Goal: Book appointment/travel/reservation

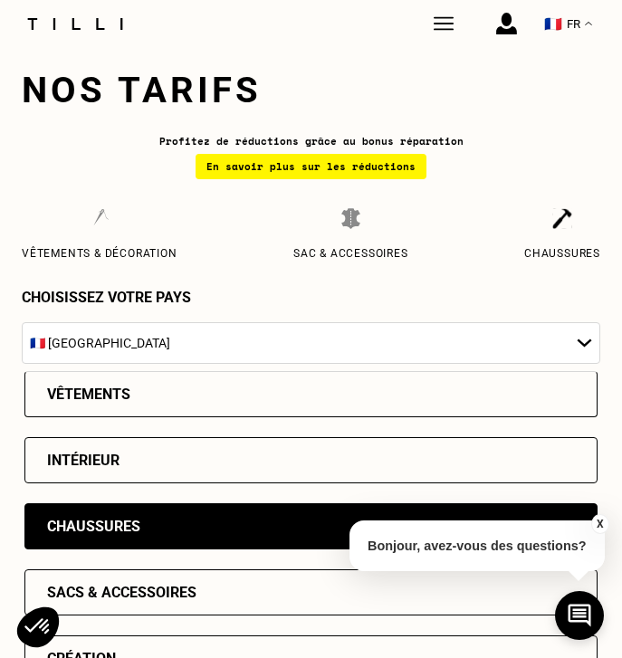
select select "FR"
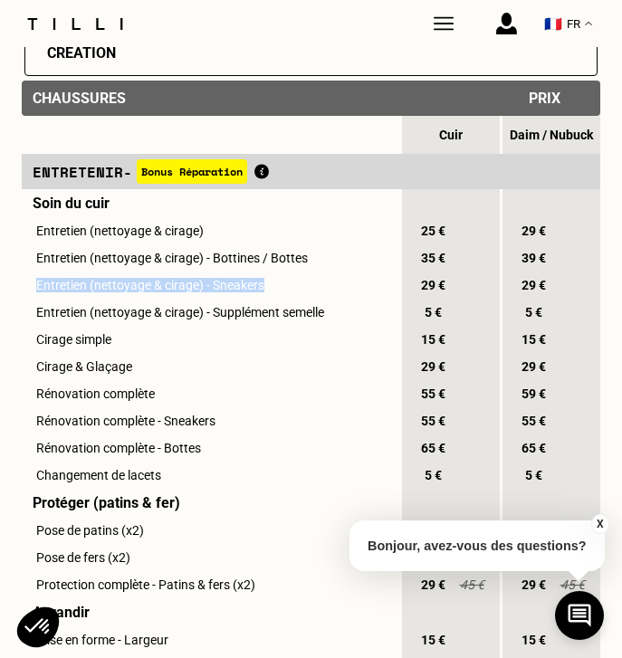
scroll to position [598, 0]
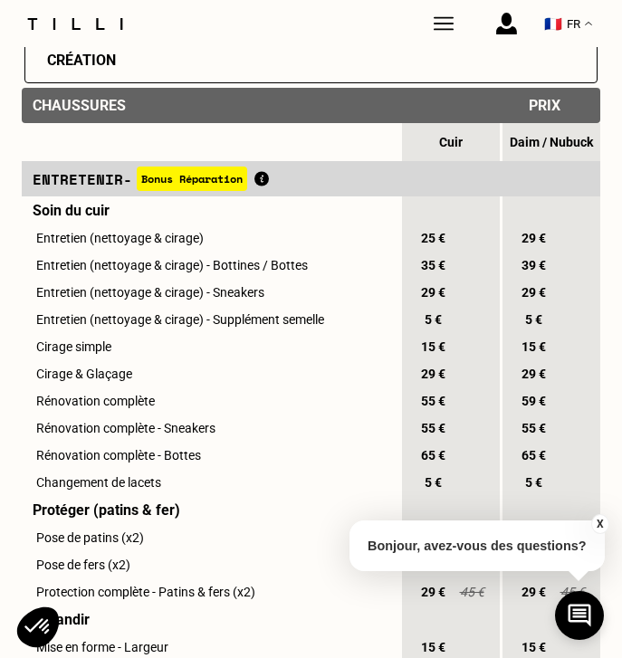
click at [319, 327] on td "Entretien (nettoyage & cirage) - Supplément semelle" at bounding box center [210, 319] width 377 height 27
drag, startPoint x: 189, startPoint y: 299, endPoint x: 274, endPoint y: 296, distance: 85.1
click at [275, 297] on td "Entretien (nettoyage & cirage) - Sneakers" at bounding box center [210, 292] width 377 height 27
drag, startPoint x: 35, startPoint y: 290, endPoint x: 158, endPoint y: 309, distance: 124.7
click at [158, 306] on td "Entretien (nettoyage & cirage) - Sneakers" at bounding box center [210, 292] width 377 height 27
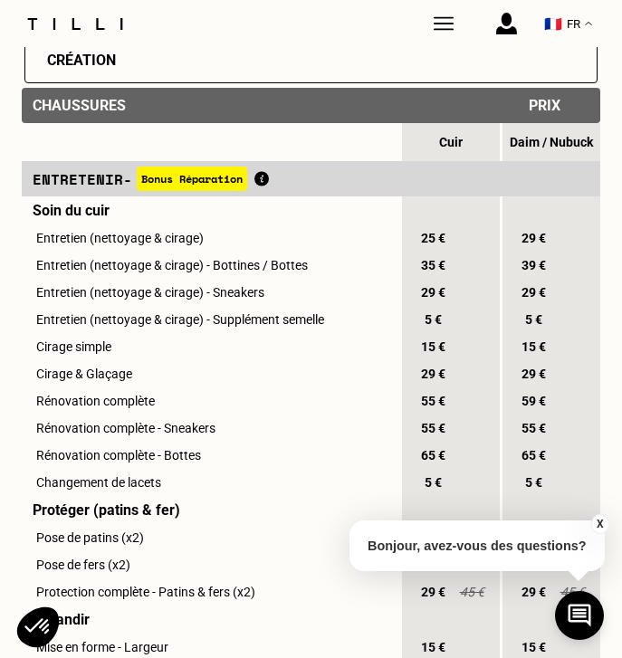
click at [185, 360] on td "Cirage simple" at bounding box center [210, 346] width 377 height 27
drag, startPoint x: 127, startPoint y: 325, endPoint x: 235, endPoint y: 332, distance: 108.8
click at [235, 332] on td "Entretien (nettoyage & cirage) - Supplément semelle" at bounding box center [210, 319] width 377 height 27
click at [226, 423] on td "Rénovation complète - Sneakers" at bounding box center [210, 427] width 377 height 27
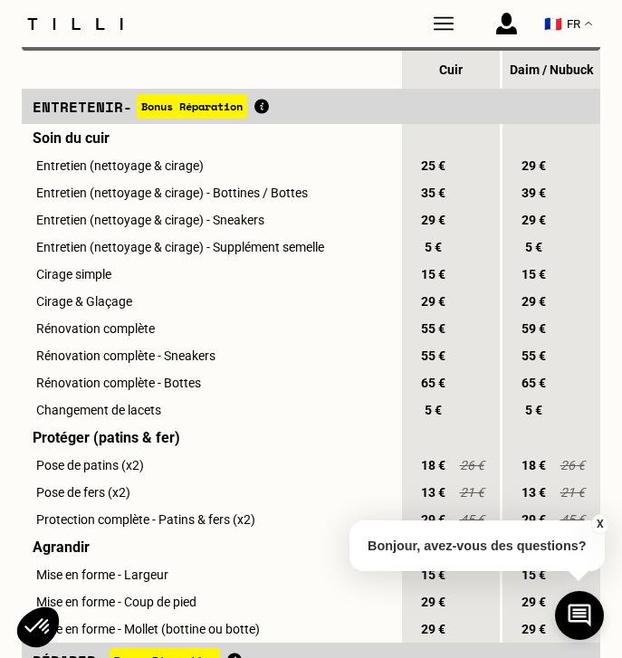
scroll to position [670, 0]
drag, startPoint x: 33, startPoint y: 224, endPoint x: 271, endPoint y: 229, distance: 238.0
click at [272, 230] on td "Entretien (nettoyage & cirage) - Sneakers" at bounding box center [210, 219] width 377 height 27
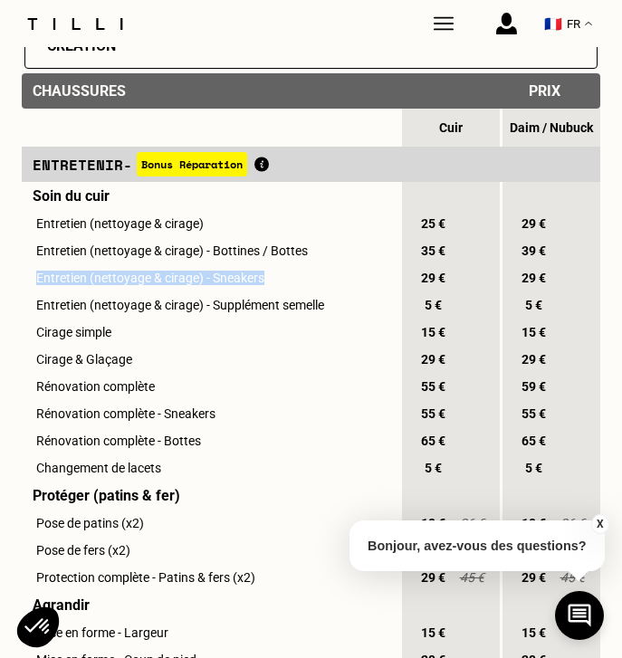
scroll to position [617, 0]
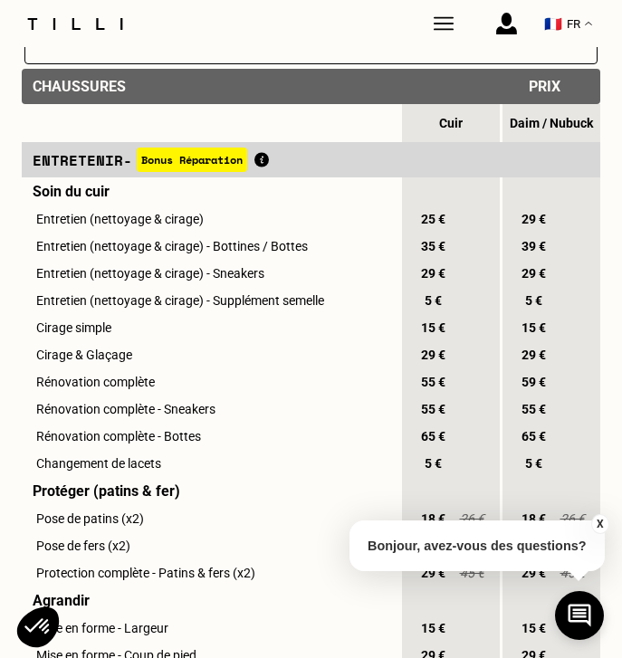
click at [305, 314] on td "Entretien (nettoyage & cirage) - Supplément semelle" at bounding box center [210, 300] width 377 height 27
drag, startPoint x: 54, startPoint y: 282, endPoint x: 267, endPoint y: 289, distance: 212.7
click at [267, 287] on td "Entretien (nettoyage & cirage) - Sneakers" at bounding box center [210, 273] width 377 height 27
click at [215, 356] on td "Cirage & Glaçage" at bounding box center [210, 354] width 377 height 27
drag, startPoint x: 119, startPoint y: 277, endPoint x: 265, endPoint y: 290, distance: 147.2
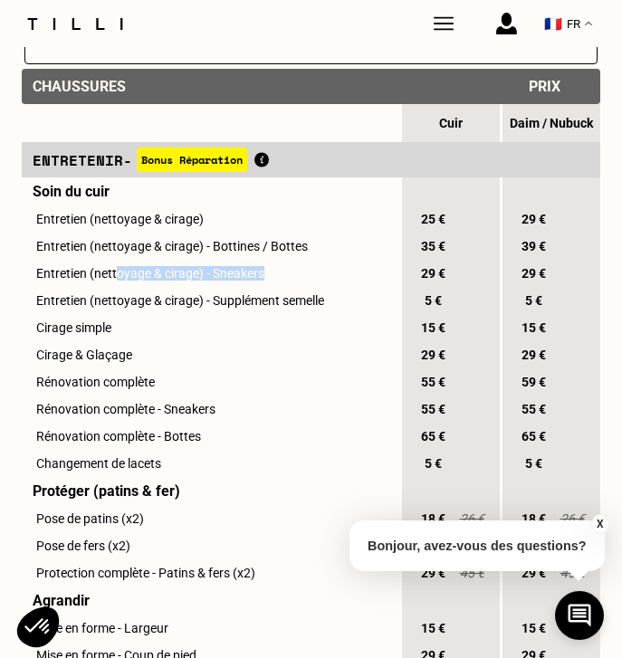
click at [266, 287] on td "Entretien (nettoyage & cirage) - Sneakers" at bounding box center [210, 273] width 377 height 27
click at [248, 358] on td "Cirage & Glaçage" at bounding box center [210, 354] width 377 height 27
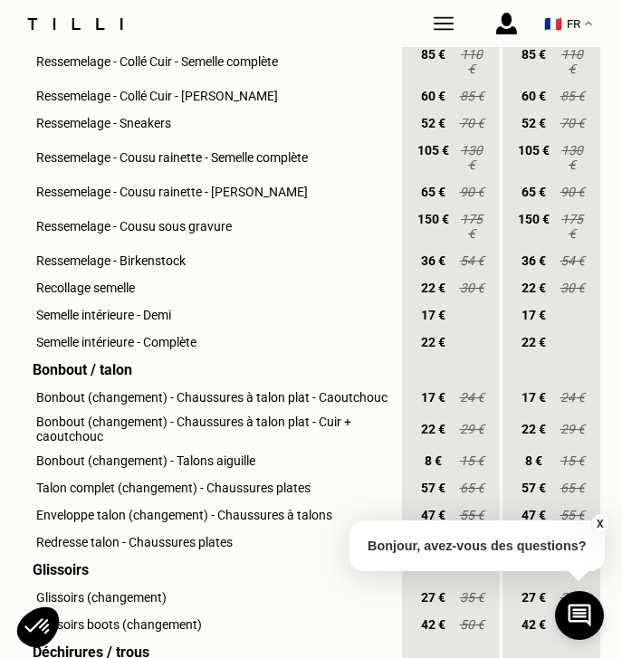
scroll to position [2146, 0]
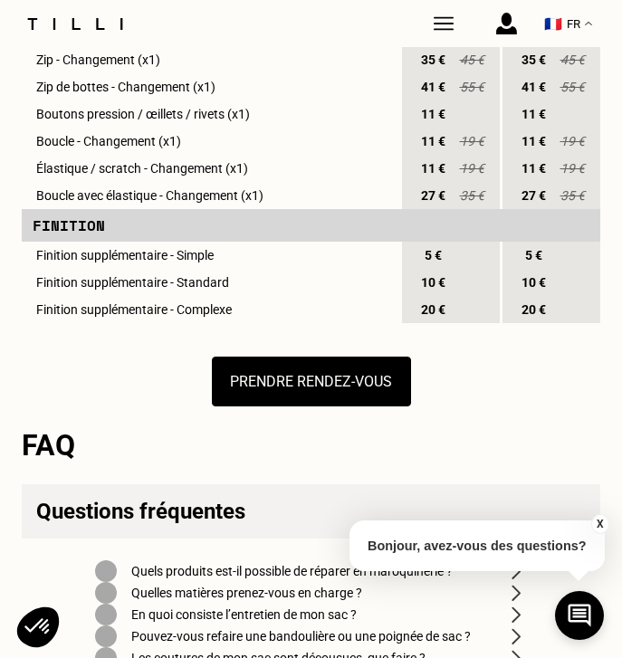
click at [450, 30] on img at bounding box center [443, 24] width 20 height 20
click at [320, 373] on button "Prendre rendez-vous" at bounding box center [311, 381] width 199 height 50
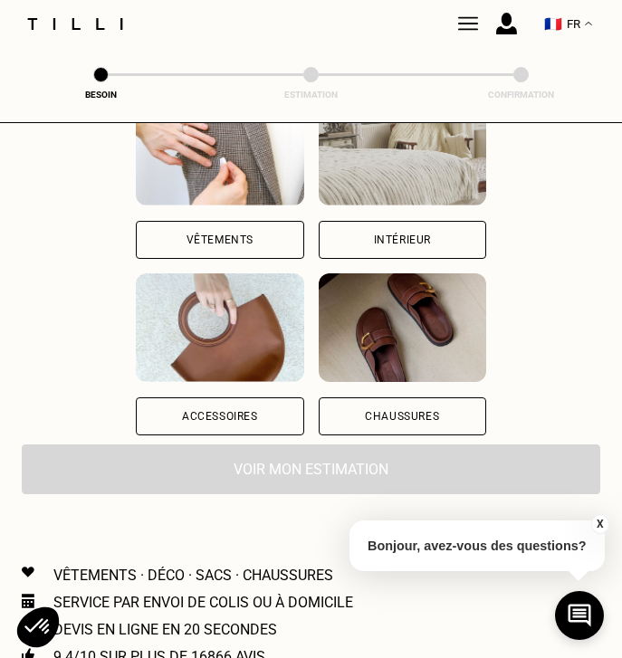
scroll to position [234, 0]
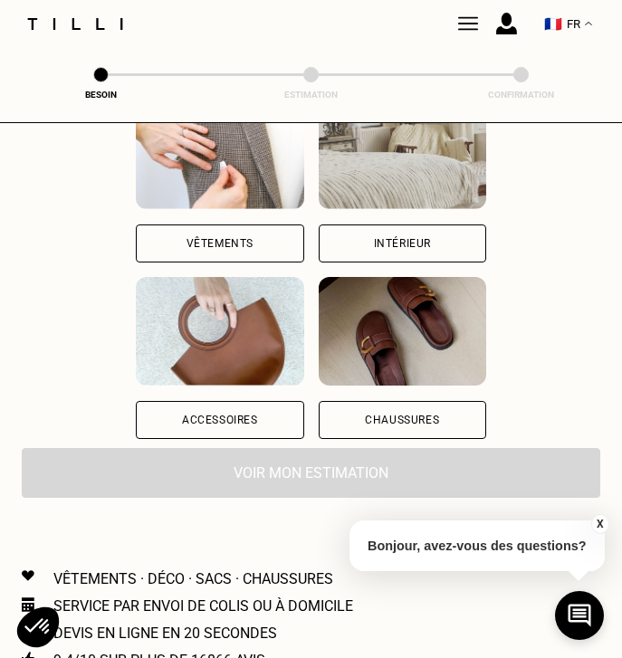
click at [387, 365] on img at bounding box center [401, 331] width 167 height 109
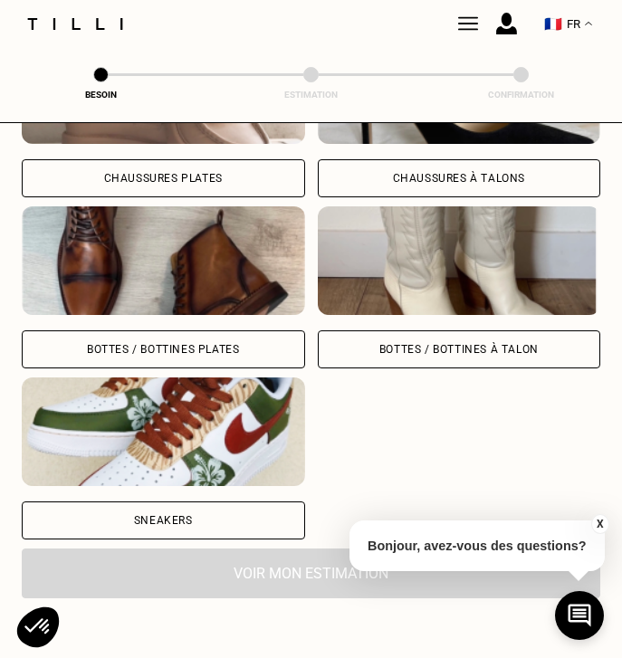
scroll to position [753, 0]
click at [242, 467] on img at bounding box center [163, 431] width 283 height 109
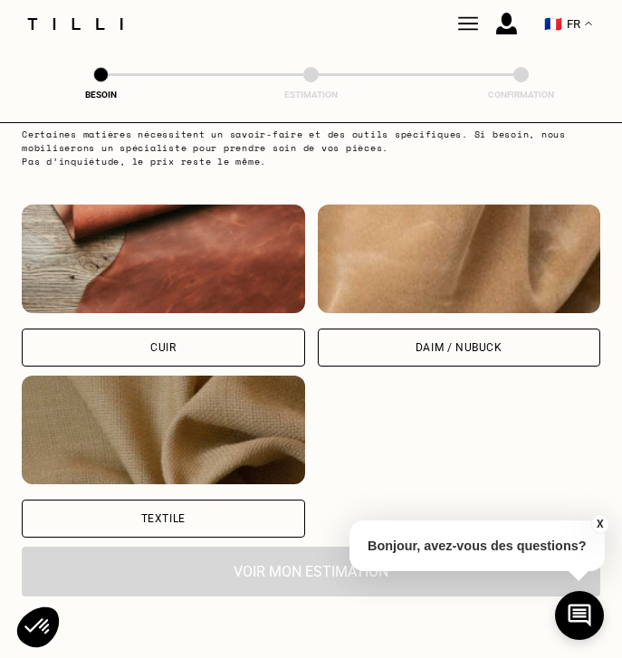
scroll to position [1284, 0]
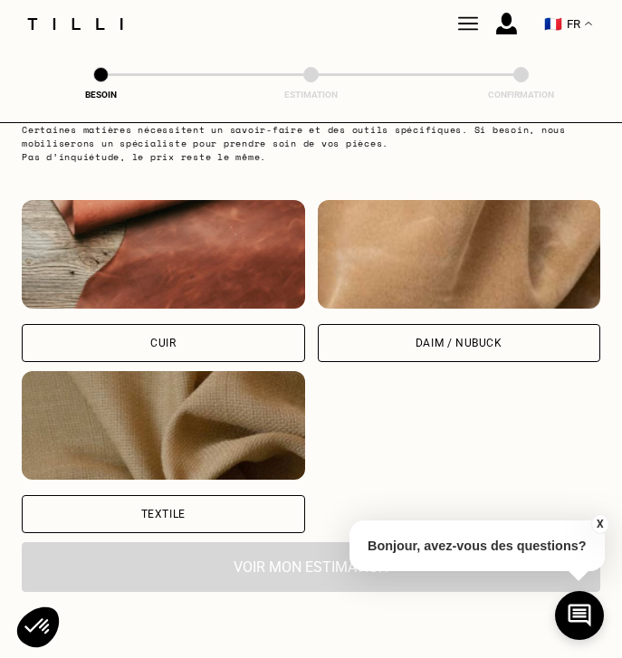
click at [446, 351] on div "Daim / Nubuck" at bounding box center [459, 343] width 283 height 38
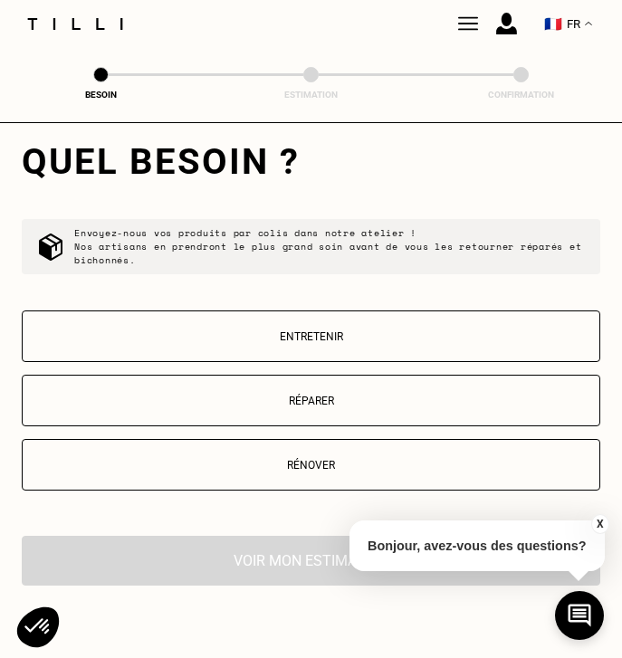
scroll to position [1709, 0]
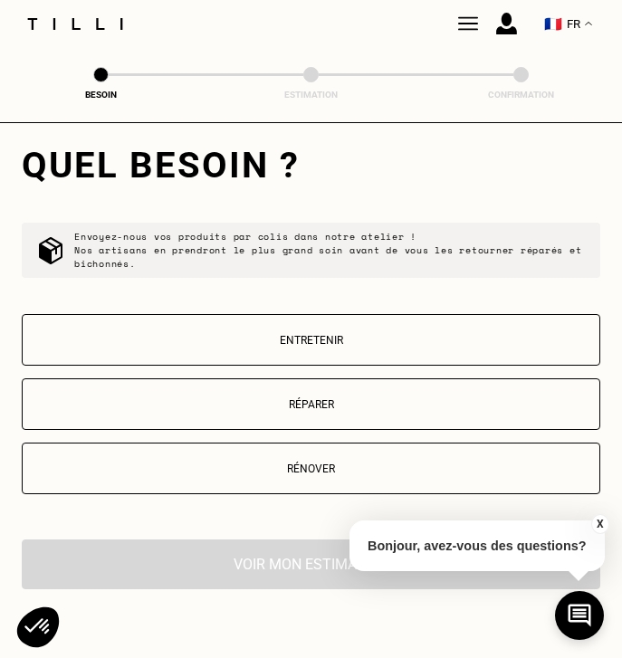
click at [378, 351] on button "Entretenir" at bounding box center [311, 340] width 578 height 52
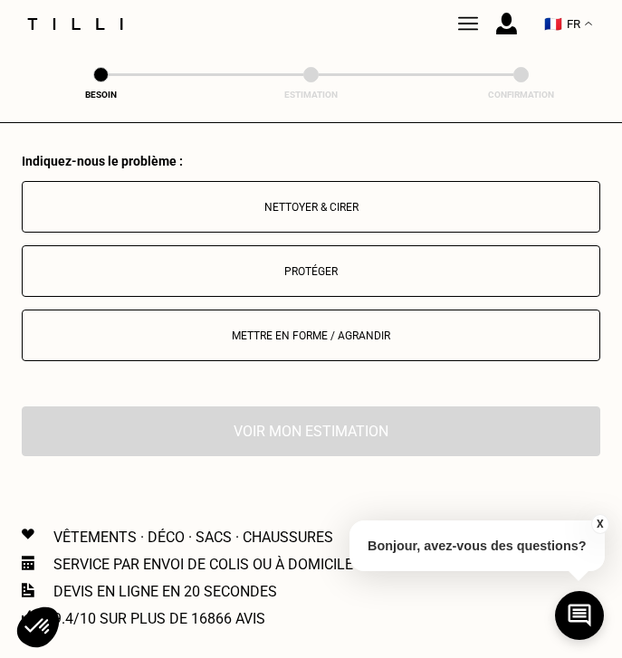
scroll to position [2082, 0]
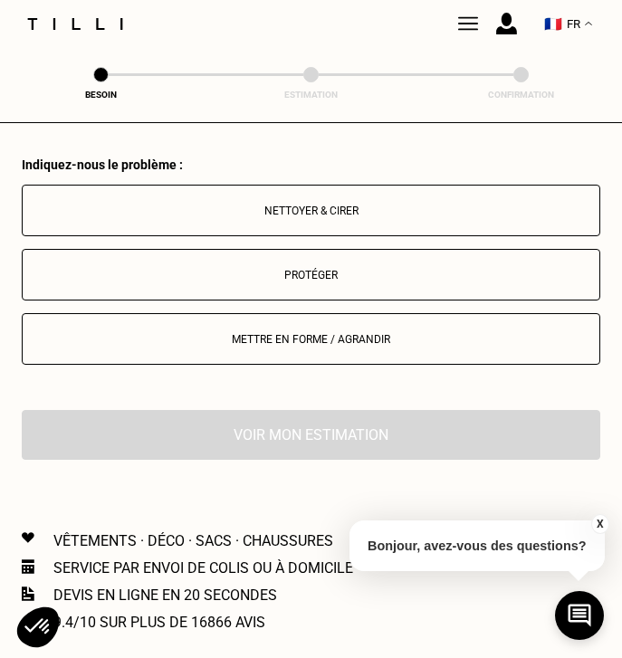
click at [326, 210] on p "Nettoyer & cirer" at bounding box center [311, 210] width 558 height 13
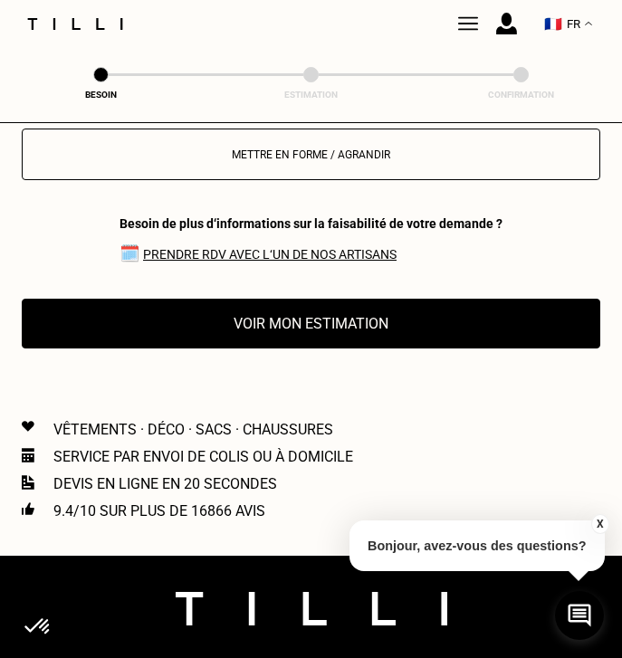
scroll to position [2262, 0]
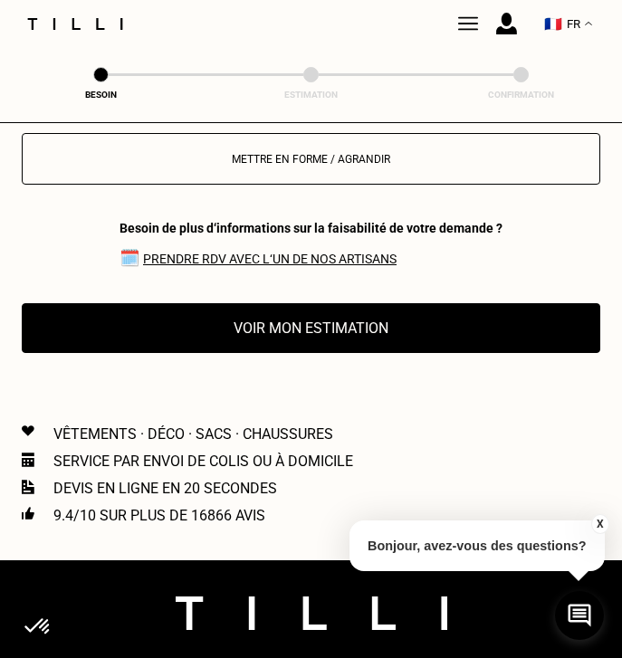
click at [328, 329] on button "Voir mon estimation" at bounding box center [311, 328] width 578 height 50
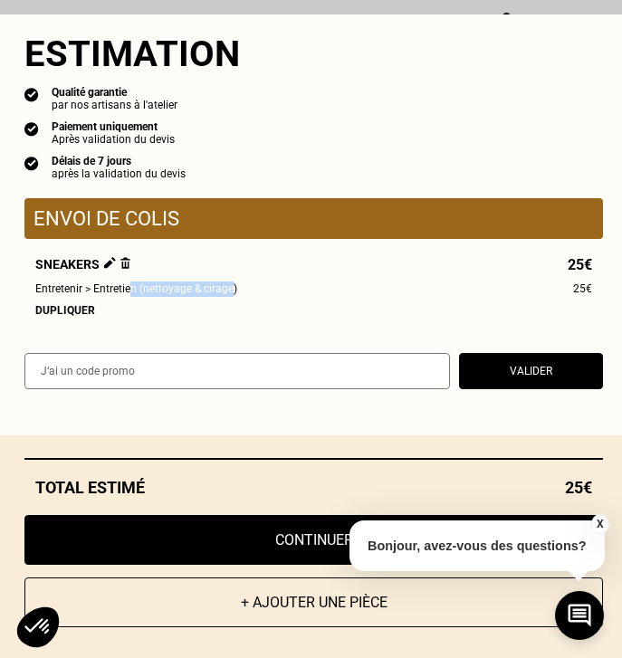
drag, startPoint x: 128, startPoint y: 287, endPoint x: 231, endPoint y: 286, distance: 102.2
click at [231, 286] on span "Entretenir > Entretien (nettoyage & cirage)" at bounding box center [136, 288] width 202 height 15
click at [285, 270] on div "Sneakers 25€" at bounding box center [313, 264] width 556 height 15
click at [206, 364] on input "text" at bounding box center [236, 371] width 425 height 36
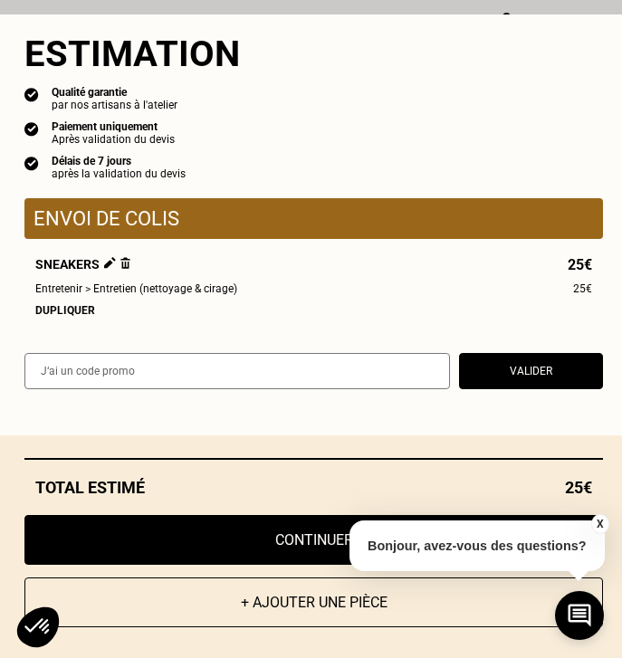
paste input "TILLIpae6qMV"
type input "TILLIpae6qMV"
click at [543, 379] on button "Valider" at bounding box center [531, 371] width 144 height 36
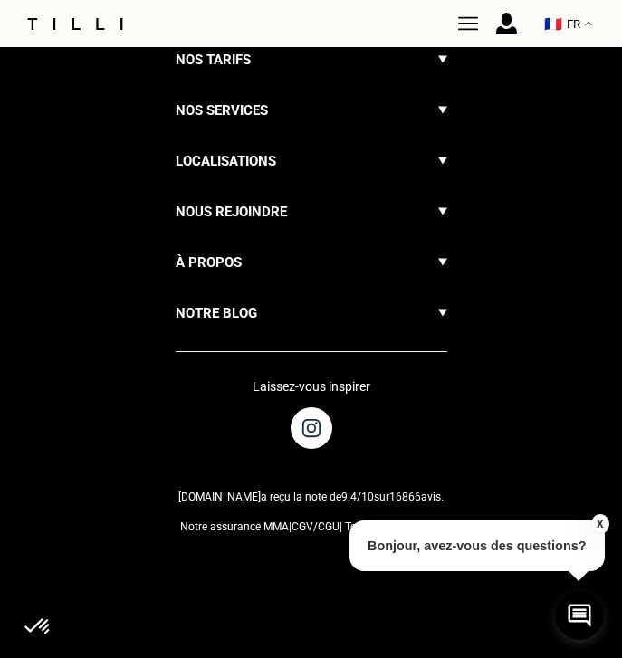
click at [597, 524] on button "X" at bounding box center [599, 524] width 18 height 20
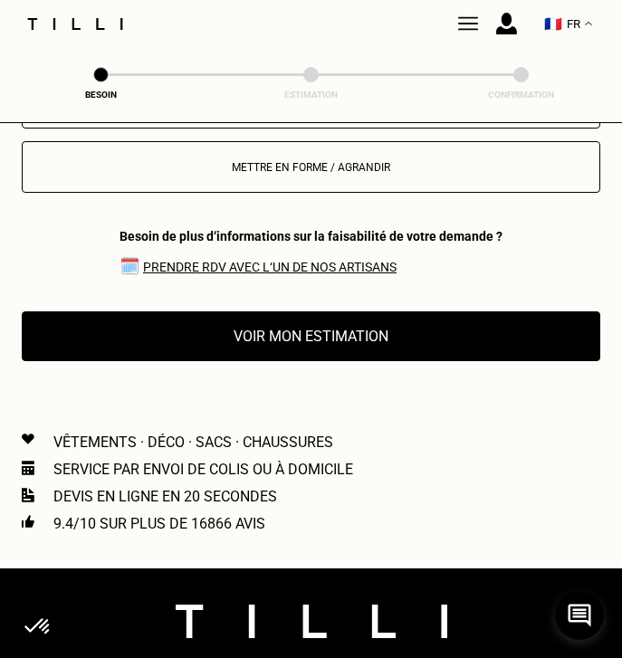
scroll to position [2245, 0]
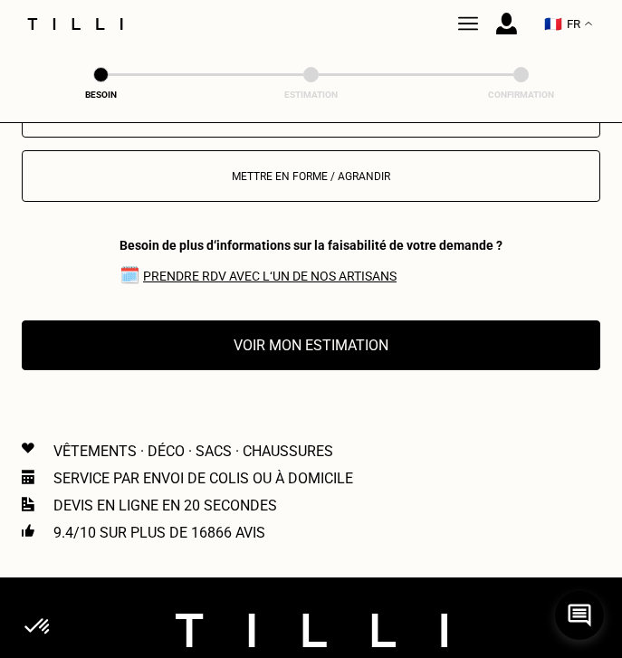
click at [179, 352] on button "Voir mon estimation" at bounding box center [311, 345] width 578 height 50
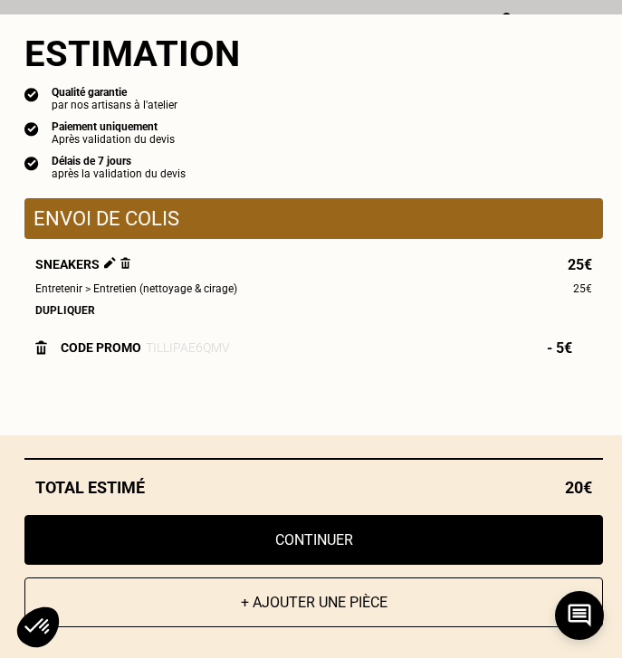
scroll to position [2432, 0]
click at [325, 541] on button "Continuer" at bounding box center [313, 540] width 578 height 50
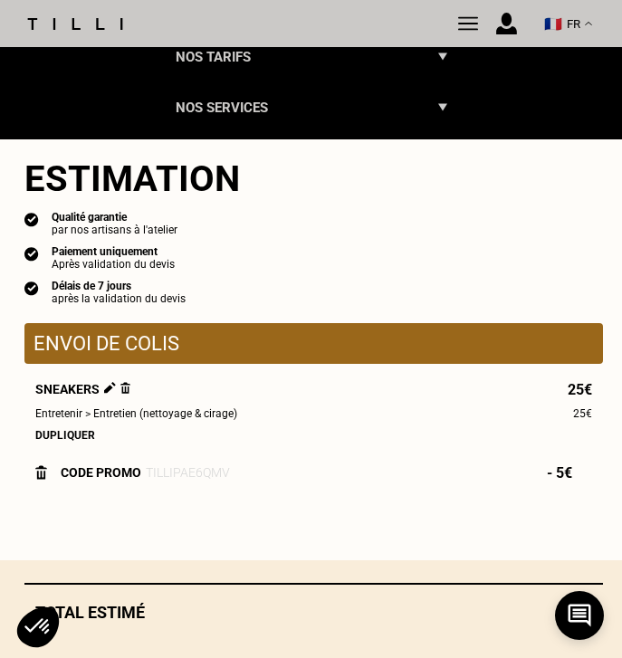
scroll to position [1174, 0]
select select "FR"
